Goal: Navigation & Orientation: Find specific page/section

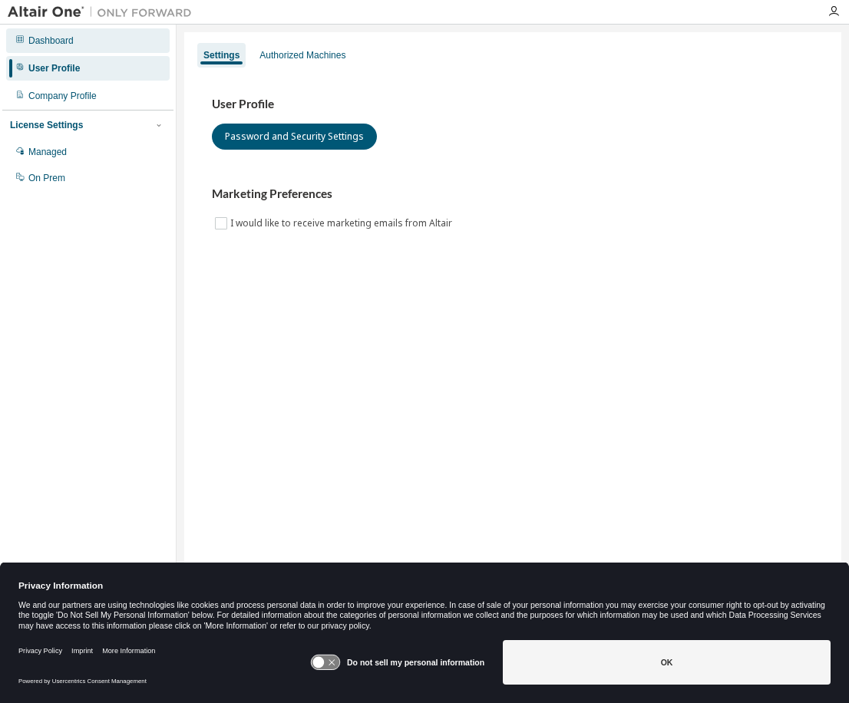
click at [48, 45] on div "Dashboard" at bounding box center [50, 41] width 45 height 12
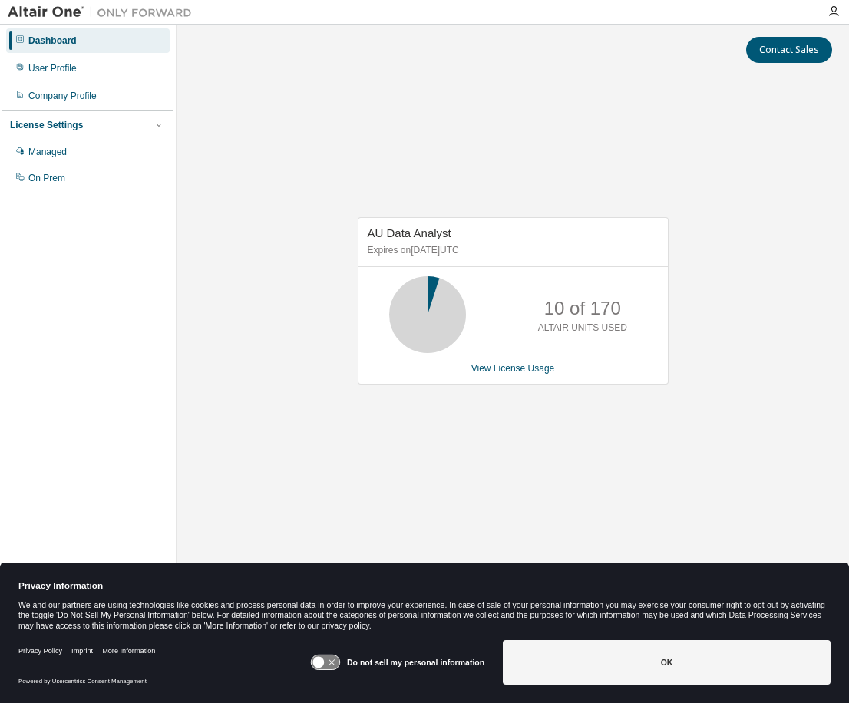
click at [62, 12] on img at bounding box center [104, 12] width 192 height 15
click at [832, 11] on icon "button" at bounding box center [833, 11] width 12 height 12
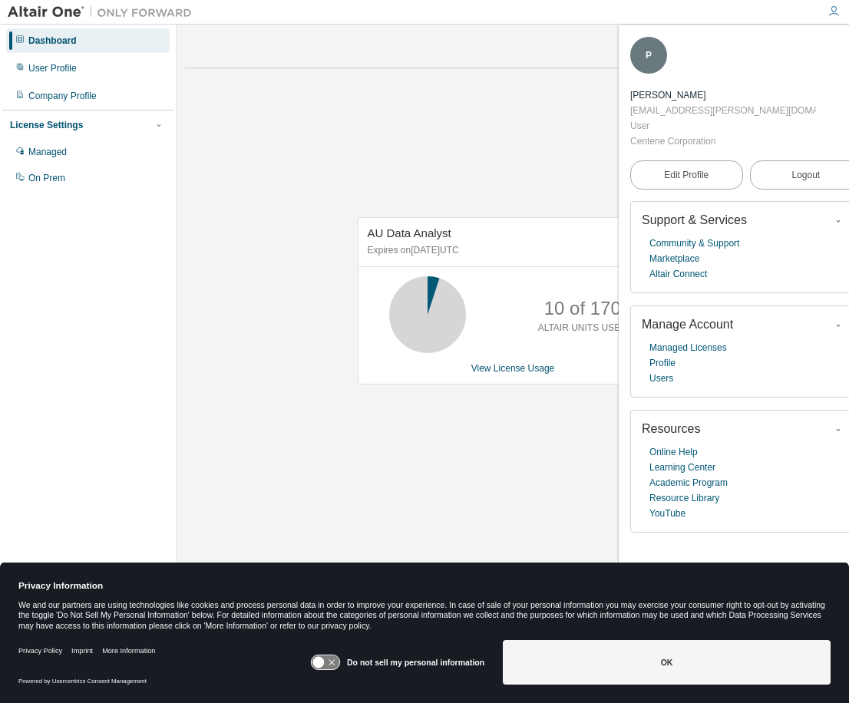
click at [272, 74] on div "Contact Sales AU Data Analyst Expires on [DATE] UTC 10 of 170 ALTAIR UNITS USED…" at bounding box center [512, 341] width 657 height 619
click at [86, 101] on div "Company Profile" at bounding box center [62, 96] width 68 height 12
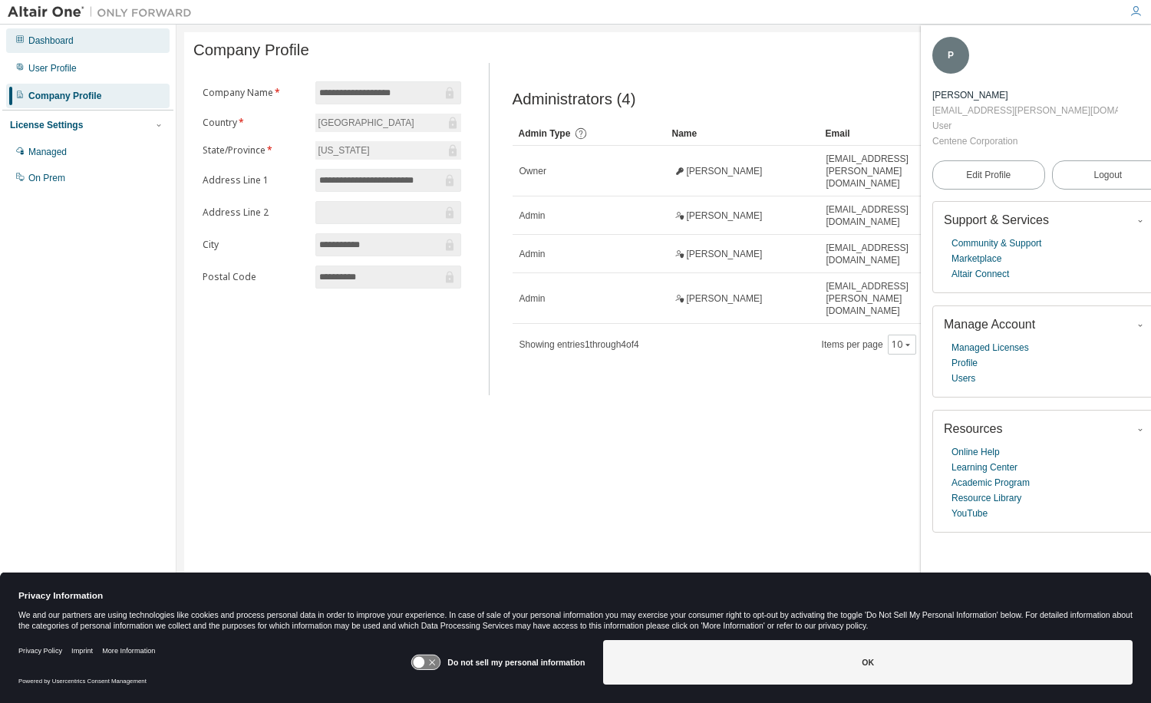
click at [61, 41] on div "Dashboard" at bounding box center [50, 41] width 45 height 12
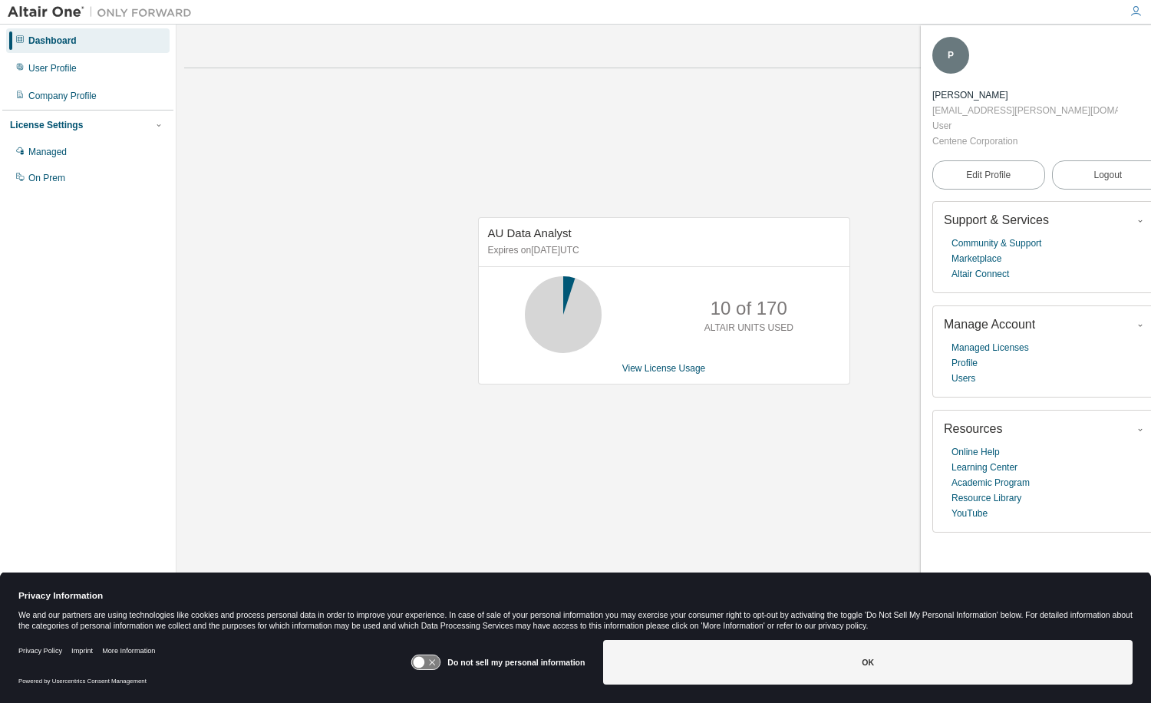
click at [848, 8] on icon "button" at bounding box center [1136, 11] width 12 height 12
